Goal: Task Accomplishment & Management: Use online tool/utility

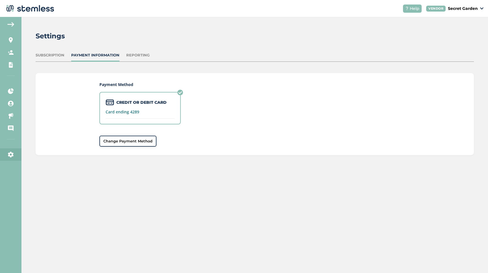
click at [146, 142] on span "Change Payment Method" at bounding box center [127, 142] width 49 height 6
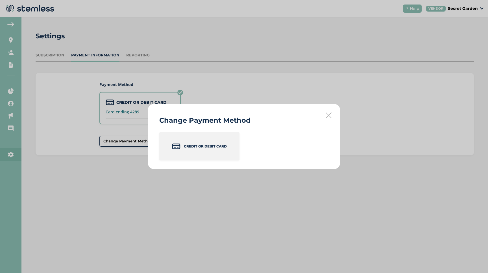
click at [205, 150] on div "Credit or Debit Card" at bounding box center [199, 146] width 80 height 28
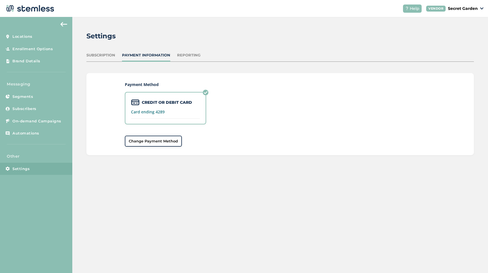
click at [140, 134] on div "Payment Method CREDIT OR DEBIT CARD Card ending 4289 Change Payment Method" at bounding box center [280, 115] width 311 height 66
click at [140, 138] on button "Change Payment Method" at bounding box center [153, 141] width 57 height 11
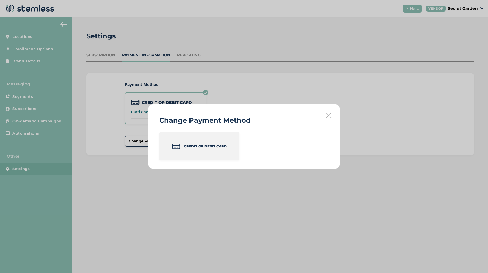
click at [190, 149] on div "Credit or Debit Card" at bounding box center [199, 146] width 80 height 28
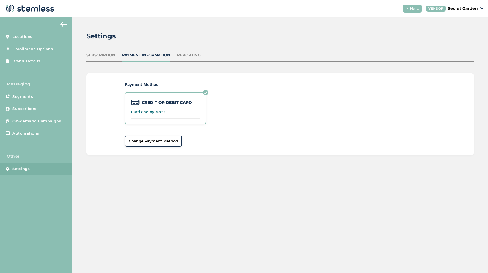
click at [32, 8] on img at bounding box center [30, 8] width 50 height 11
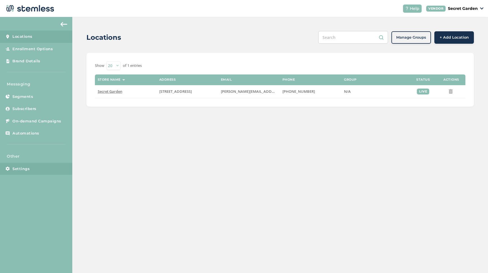
click at [23, 171] on span "Settings" at bounding box center [20, 169] width 17 height 6
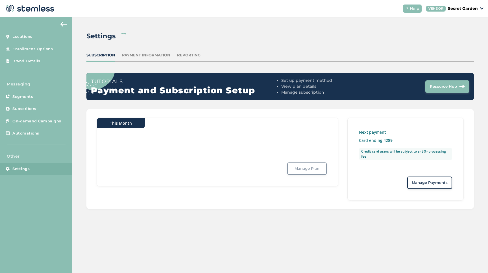
click at [436, 181] on span "Manage Payments" at bounding box center [430, 183] width 36 height 6
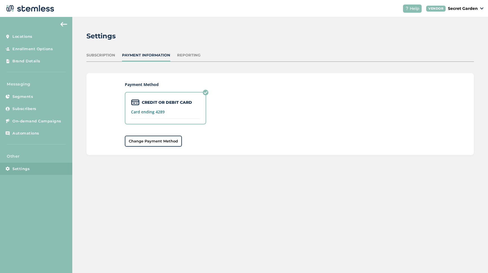
click at [162, 137] on button "Change Payment Method" at bounding box center [153, 141] width 57 height 11
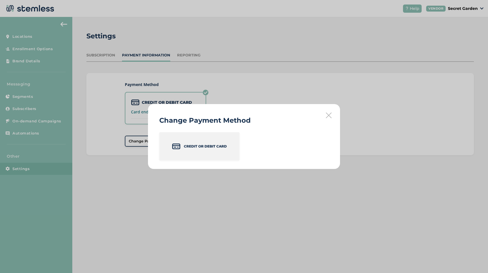
click at [203, 142] on div "Credit or Debit Card" at bounding box center [199, 146] width 80 height 28
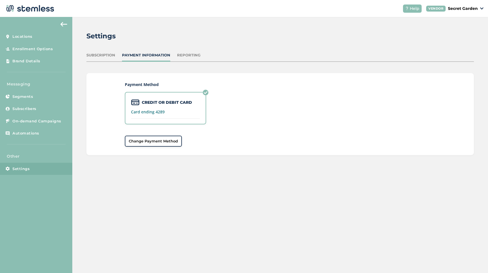
click at [171, 105] on label "CREDIT OR DEBIT CARD" at bounding box center [167, 103] width 50 height 6
click at [169, 139] on span "Change Payment Method" at bounding box center [153, 142] width 49 height 6
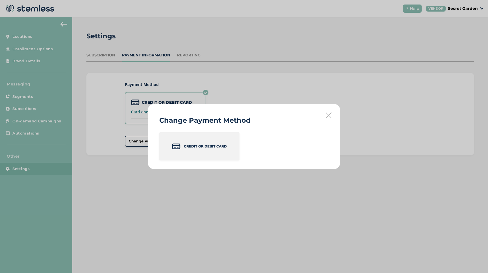
click at [229, 156] on div "Credit or Debit Card" at bounding box center [199, 146] width 80 height 28
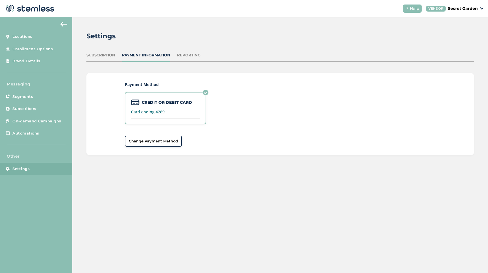
click at [105, 56] on div "Subscription" at bounding box center [100, 56] width 29 height 6
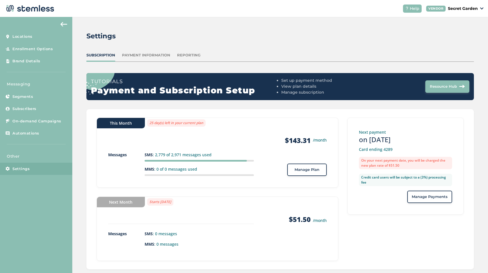
click at [430, 199] on span "Manage Payments" at bounding box center [430, 197] width 36 height 6
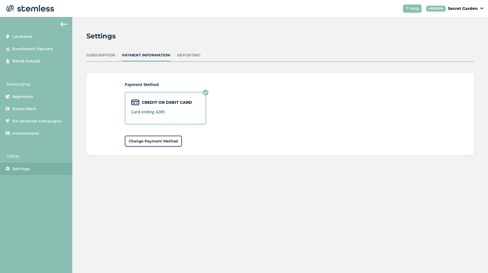
click at [157, 117] on div "CREDIT OR DEBIT CARD Card ending 4289" at bounding box center [165, 108] width 81 height 32
click at [159, 146] on button "Change Payment Method" at bounding box center [153, 141] width 57 height 11
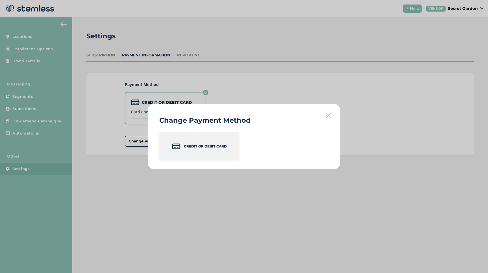
click at [210, 152] on div "Credit or Debit Card" at bounding box center [199, 146] width 80 height 28
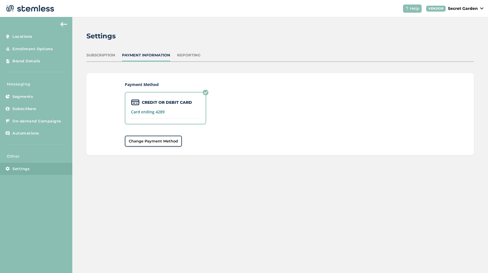
click at [171, 140] on span "Change Payment Method" at bounding box center [153, 142] width 49 height 6
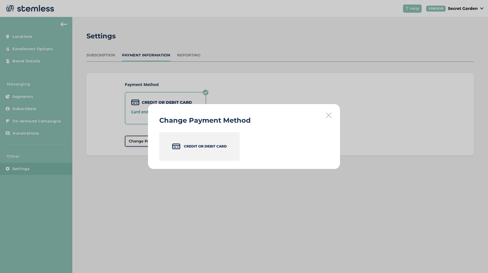
click at [192, 147] on p "Credit or Debit Card" at bounding box center [205, 146] width 43 height 5
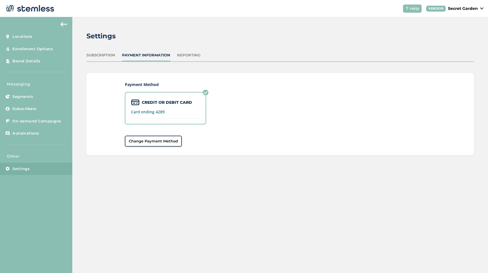
click at [470, 8] on p "Secret Garden" at bounding box center [463, 9] width 30 height 6
click at [458, 29] on link "Profile" at bounding box center [464, 30] width 28 height 6
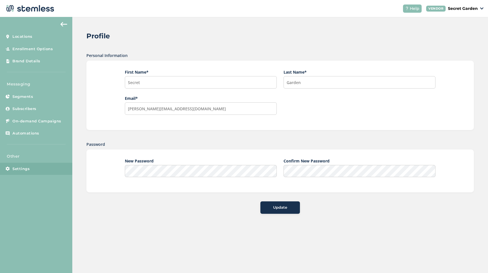
click at [30, 173] on link "Settings" at bounding box center [36, 169] width 72 height 12
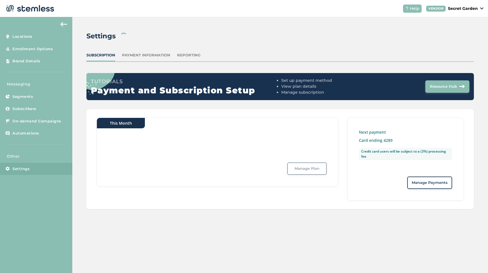
click at [423, 188] on button "Manage Payments" at bounding box center [429, 183] width 45 height 12
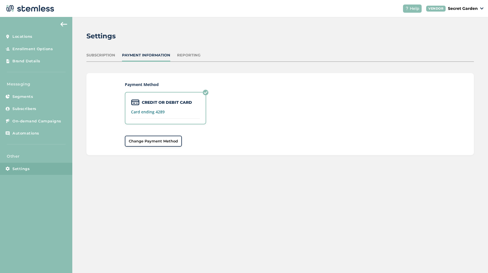
click at [172, 139] on span "Change Payment Method" at bounding box center [153, 142] width 49 height 6
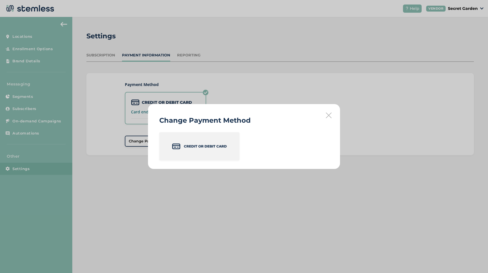
click at [181, 142] on div "Credit or Debit Card" at bounding box center [199, 146] width 80 height 28
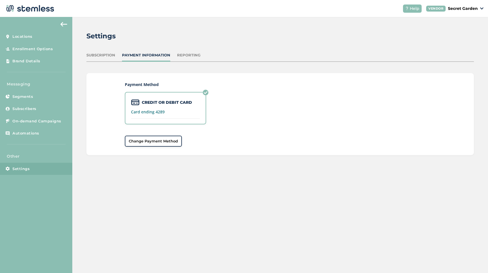
click at [152, 140] on span "Change Payment Method" at bounding box center [153, 142] width 49 height 6
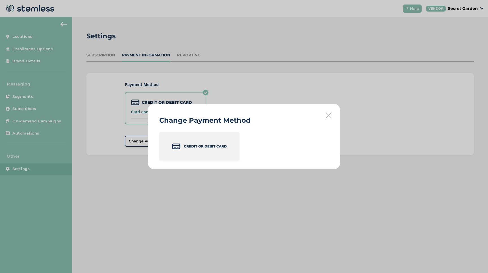
click at [205, 151] on div "Credit or Debit Card" at bounding box center [199, 146] width 80 height 28
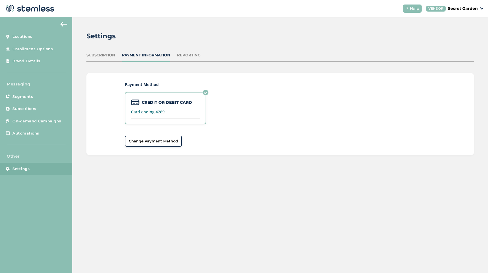
click at [142, 147] on div "Payment Method CREDIT OR DEBIT CARD Card ending 4289 Change Payment Method" at bounding box center [280, 114] width 388 height 82
click at [142, 146] on button "Change Payment Method" at bounding box center [153, 141] width 57 height 11
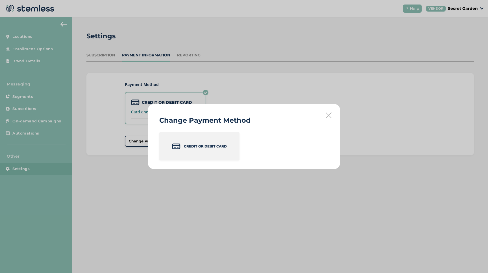
click at [194, 149] on p "Credit or Debit Card" at bounding box center [205, 146] width 43 height 5
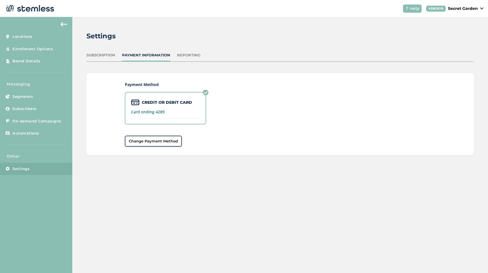
click at [177, 142] on span "Change Payment Method" at bounding box center [153, 142] width 49 height 6
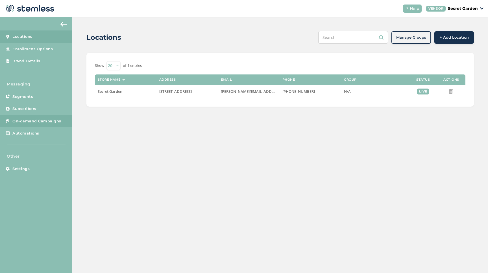
click at [23, 124] on span "On-demand Campaigns" at bounding box center [36, 122] width 49 height 6
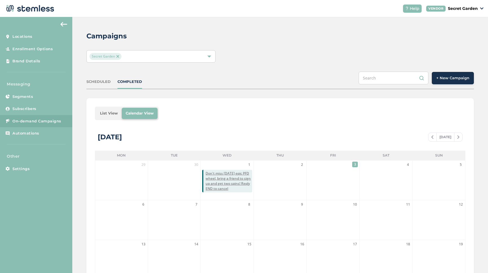
click at [457, 76] on span "+ New Campaign" at bounding box center [452, 78] width 33 height 6
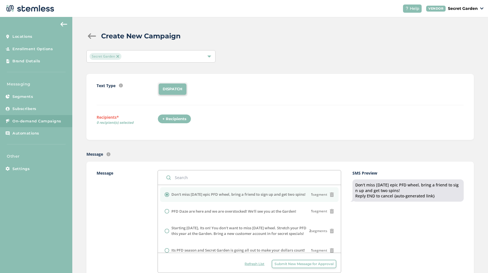
click at [172, 120] on div "+ Recipients" at bounding box center [175, 119] width 34 height 10
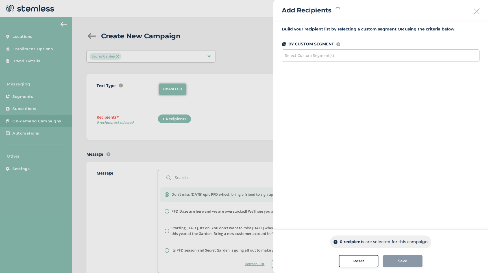
click at [172, 119] on div at bounding box center [244, 136] width 488 height 273
click at [173, 123] on div at bounding box center [244, 136] width 488 height 273
click at [175, 117] on div at bounding box center [244, 136] width 488 height 273
click at [296, 99] on div "All Customers" at bounding box center [300, 100] width 37 height 10
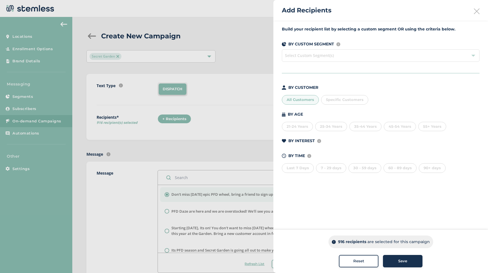
click at [414, 263] on div "Save" at bounding box center [403, 262] width 31 height 6
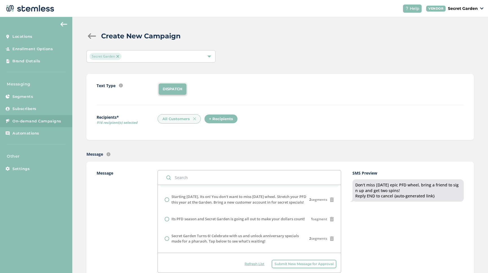
scroll to position [32, 0]
click at [166, 226] on li "Its PFD season and Secret Garden is going all out to make your dollars count! 1…" at bounding box center [249, 218] width 179 height 15
radio input "false"
radio input "true"
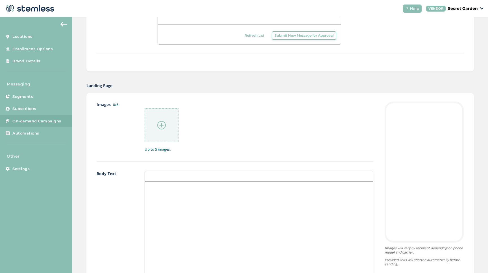
scroll to position [231, 0]
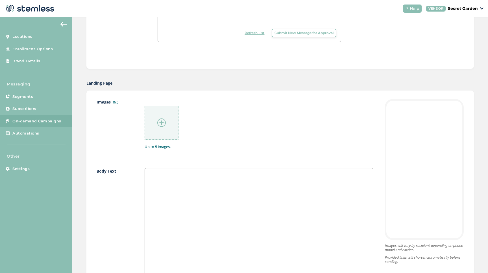
click at [158, 123] on img at bounding box center [161, 123] width 8 height 8
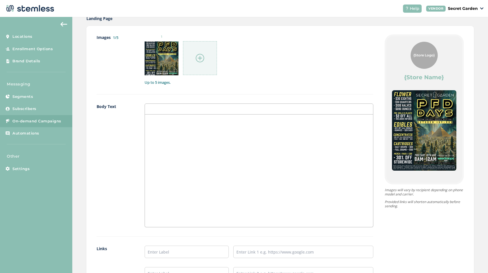
scroll to position [297, 0]
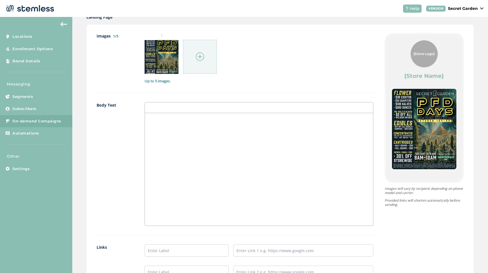
click at [164, 111] on div at bounding box center [259, 107] width 229 height 11
click at [164, 120] on p at bounding box center [259, 119] width 220 height 5
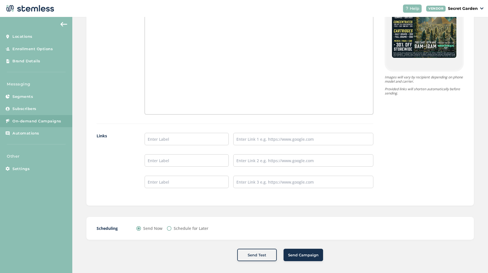
scroll to position [411, 0]
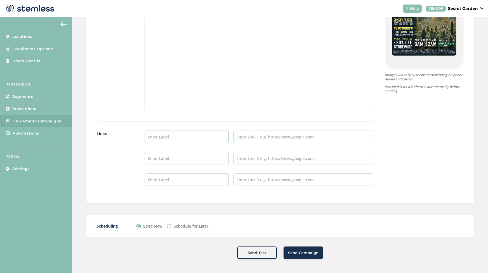
click at [199, 138] on input "text" at bounding box center [187, 137] width 84 height 12
type input "Check out our online menu!"
click at [253, 132] on input "text" at bounding box center [303, 137] width 140 height 12
type input "https://secretgardencannabis.com/menu/"
click at [172, 223] on div "Schedule for Later" at bounding box center [188, 226] width 42 height 6
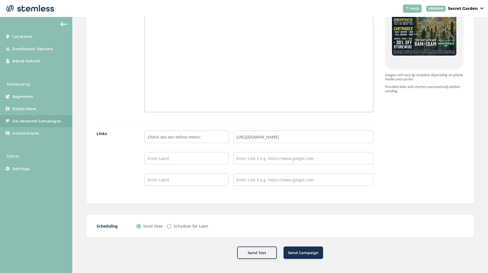
click at [170, 226] on input "Schedule for Later" at bounding box center [169, 226] width 5 height 5
radio input "true"
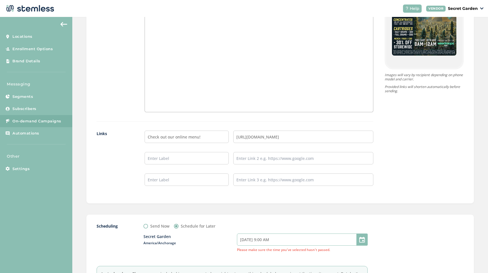
click at [272, 236] on input "10/03/2025 9:00 AM" at bounding box center [302, 240] width 131 height 12
select select "9"
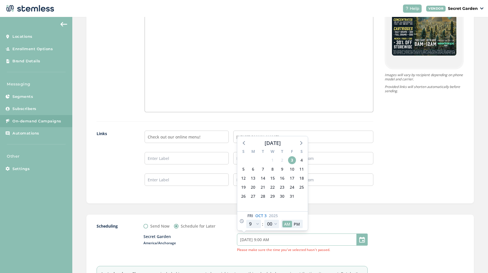
click at [273, 239] on input "10/03/2025 9:00 AM" at bounding box center [302, 240] width 131 height 12
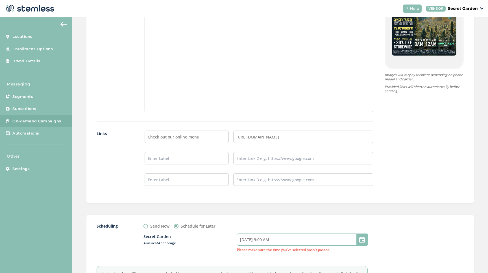
click at [273, 239] on input "10/03/2025 9:00 AM" at bounding box center [302, 240] width 131 height 12
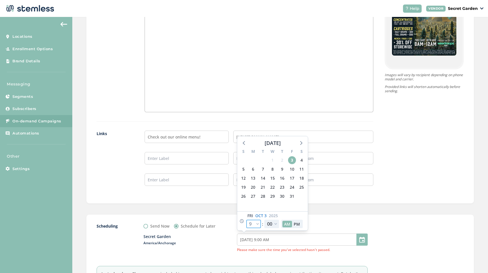
click at [258, 223] on select "12 1 2 3 4 5 6 7 8 9 10 11" at bounding box center [253, 224] width 15 height 8
select select "0"
type input "10/03/2025 12:00 AM"
select select "0"
click at [277, 224] on select "00 05 10 15 20 25 30 35 40 45 50 55" at bounding box center [271, 224] width 15 height 8
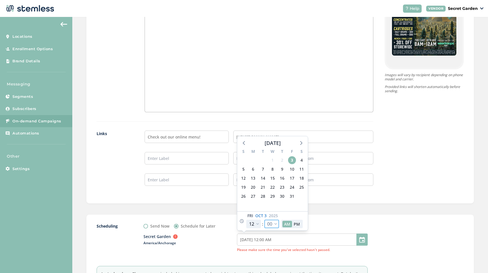
select select "30"
type input "10/03/2025 12:30 AM"
select select "30"
click at [297, 225] on button "PM" at bounding box center [297, 224] width 10 height 6
type input "10/03/2025 12:30 PM"
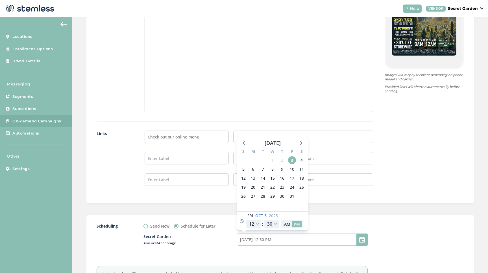
click at [341, 217] on div "Scheduling Send Now Schedule for Later Secret Garden America/Anchorage 10/03/20…" at bounding box center [280, 258] width 388 height 87
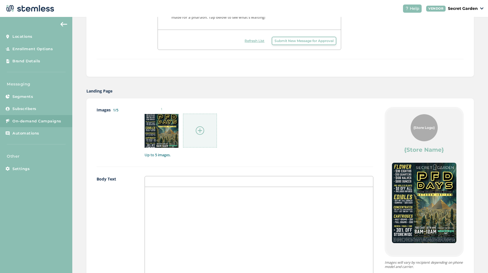
scroll to position [224, 0]
click at [182, 198] on div at bounding box center [259, 243] width 228 height 113
click at [155, 201] on div at bounding box center [259, 243] width 228 height 113
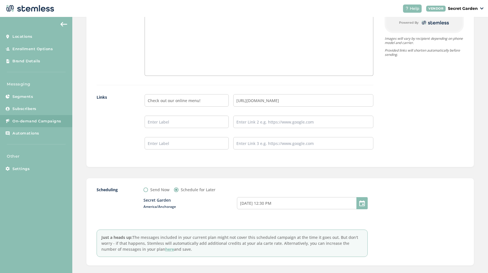
scroll to position [476, 0]
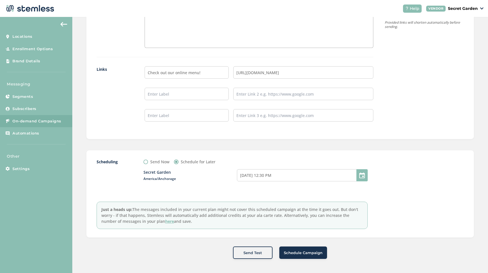
click at [316, 250] on button "Schedule Campaign" at bounding box center [303, 253] width 48 height 12
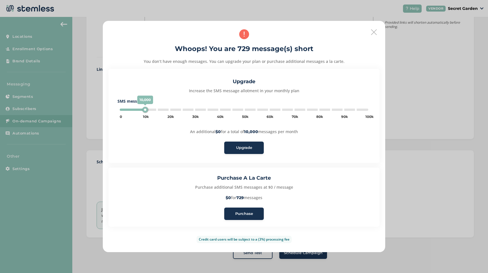
type input "5000"
click at [238, 210] on button "Purchase" at bounding box center [244, 214] width 40 height 12
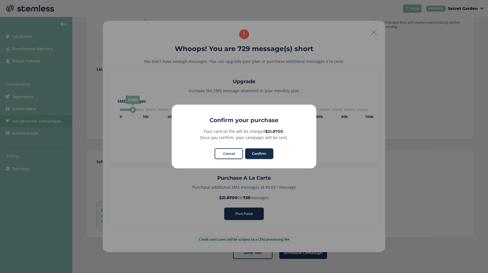
click at [267, 155] on button "Confirm" at bounding box center [259, 154] width 28 height 11
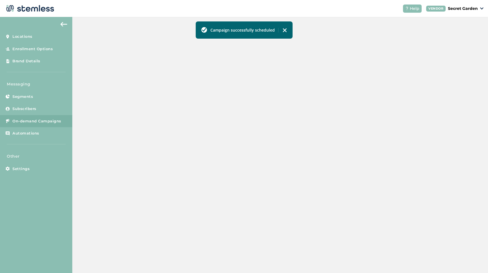
scroll to position [109, 0]
